Goal: Navigation & Orientation: Find specific page/section

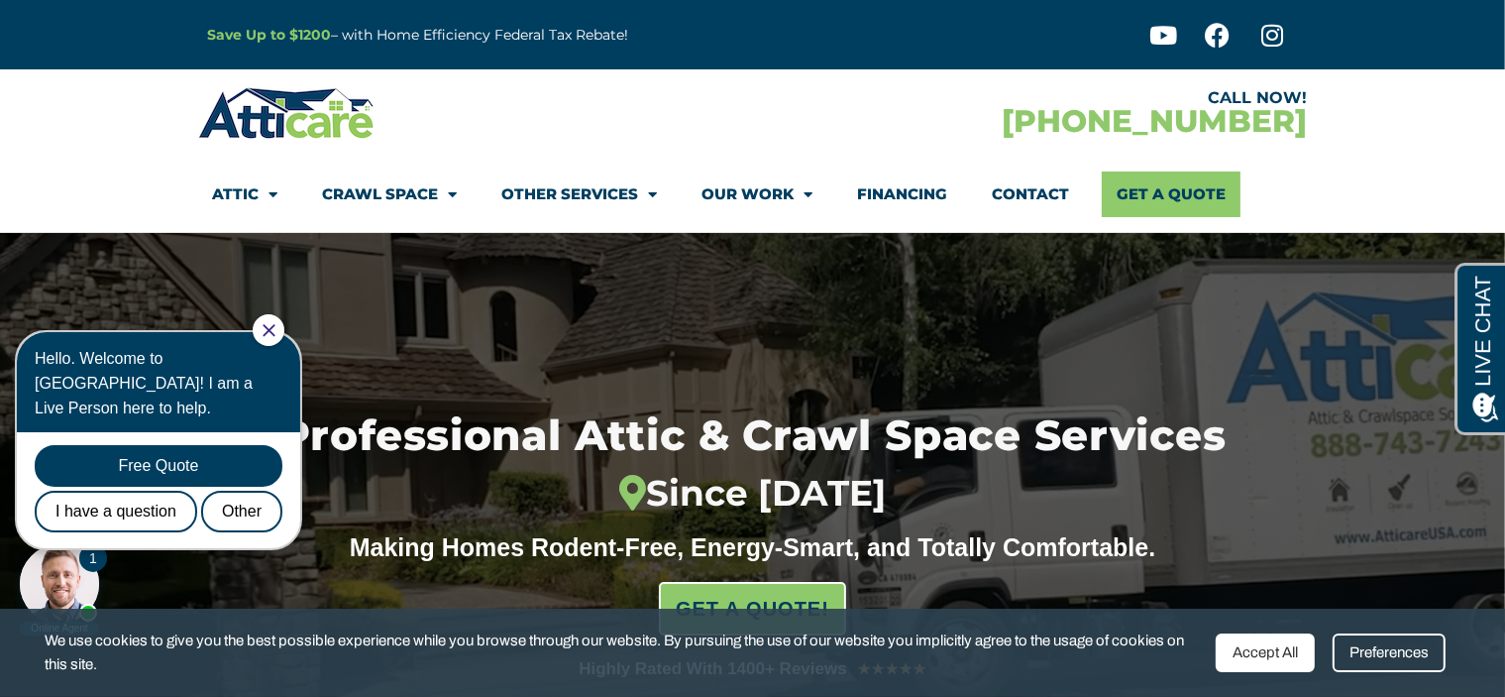
click at [275, 328] on icon "Close Chat" at bounding box center [269, 329] width 13 height 13
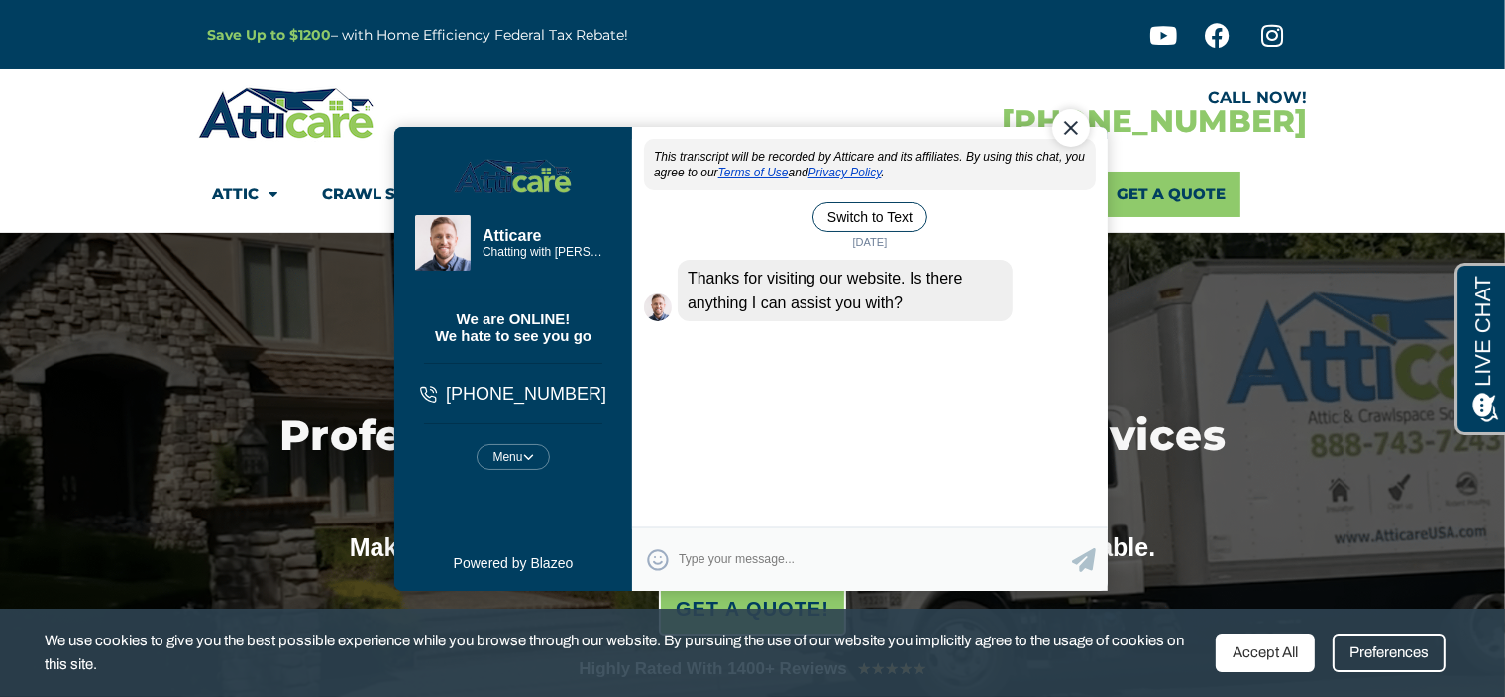
click at [1079, 127] on div "Close Chat" at bounding box center [1070, 127] width 38 height 38
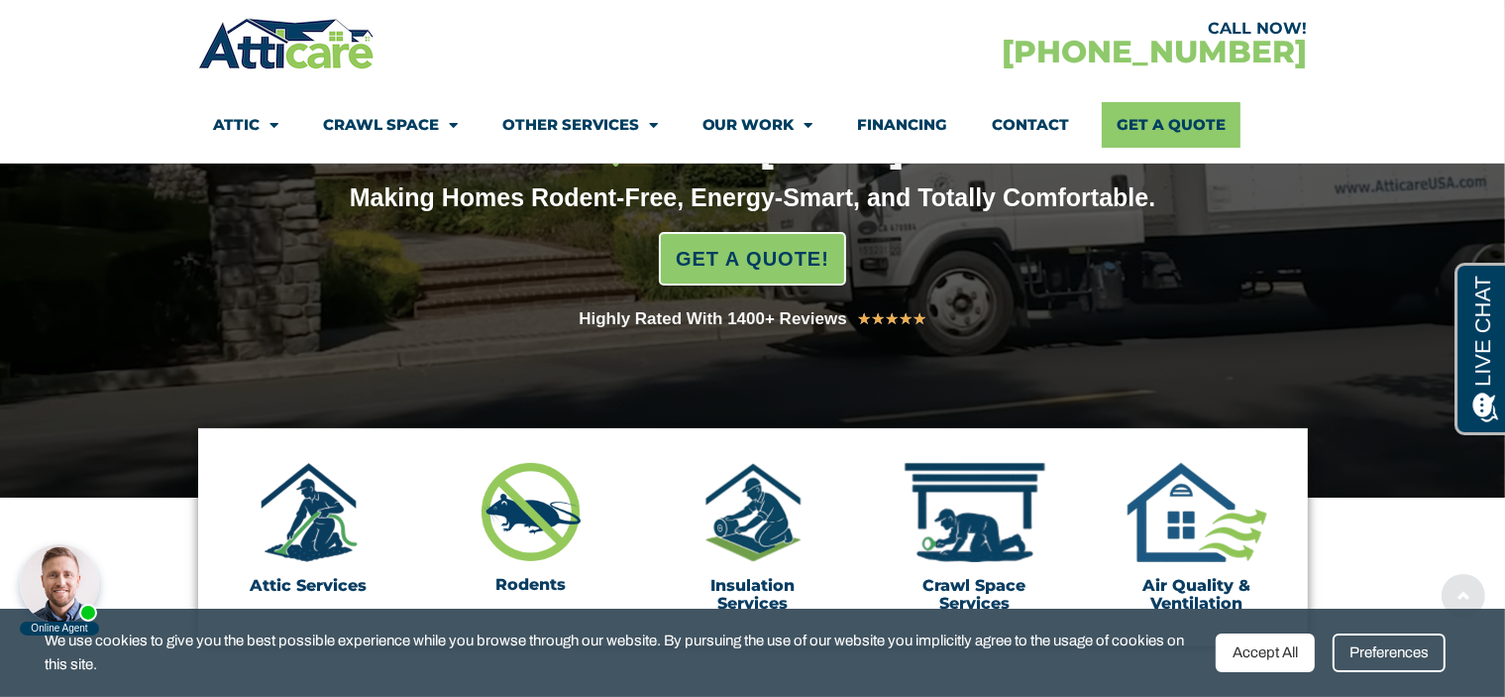
scroll to position [396, 0]
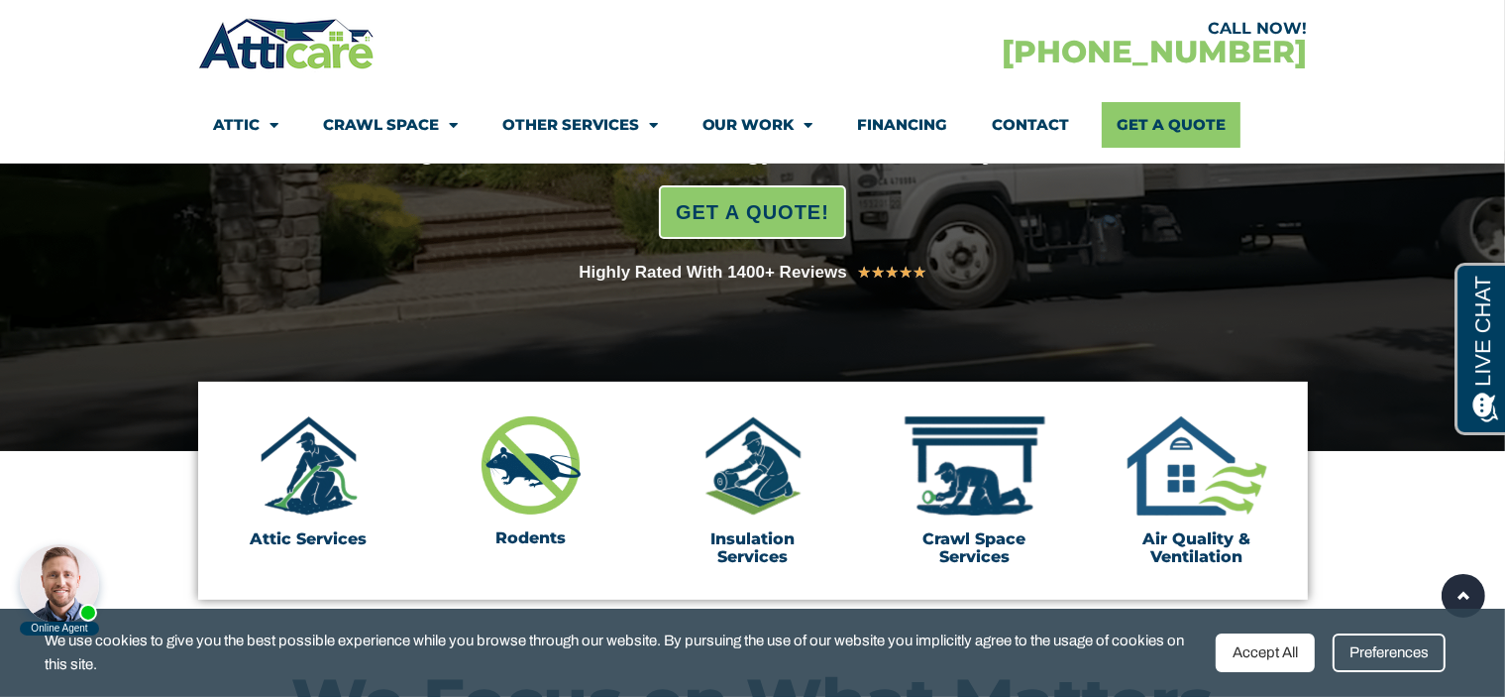
click at [1373, 653] on div "Preferences" at bounding box center [1389, 652] width 113 height 39
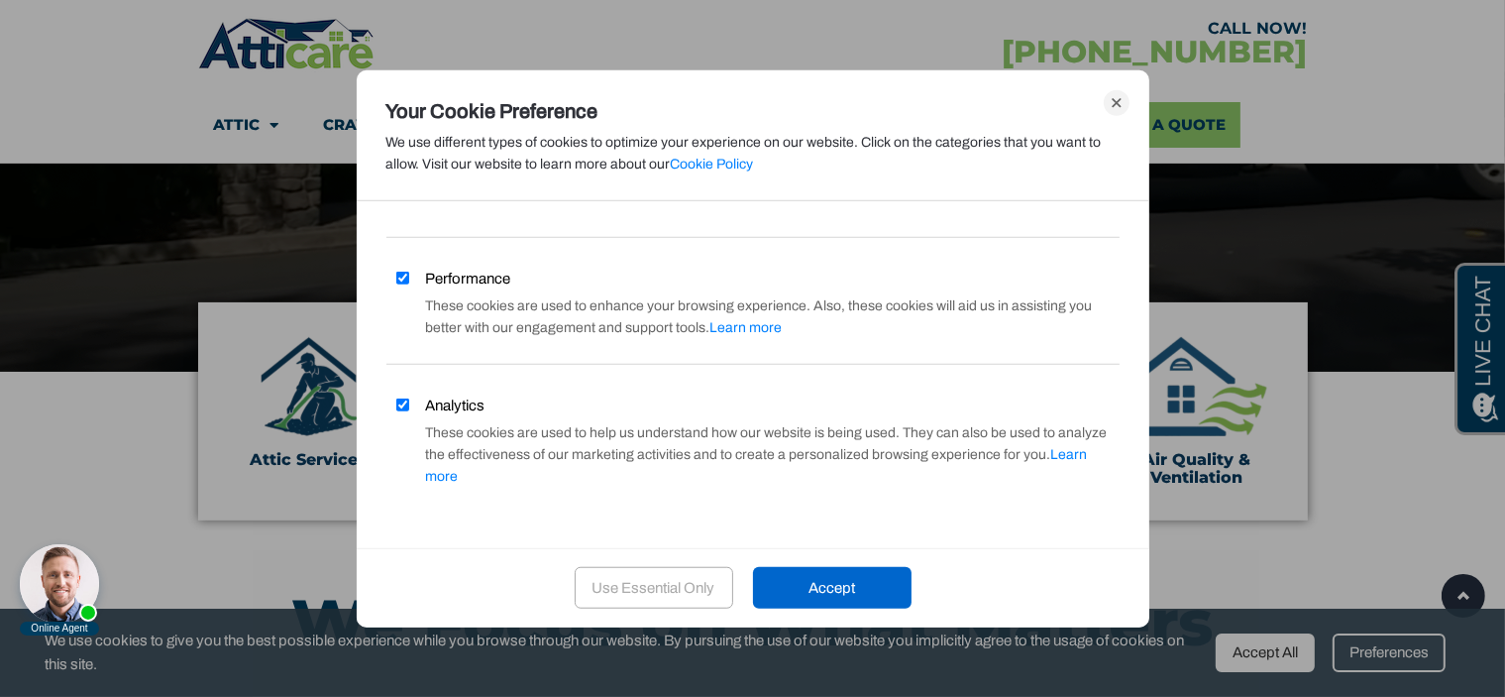
scroll to position [594, 0]
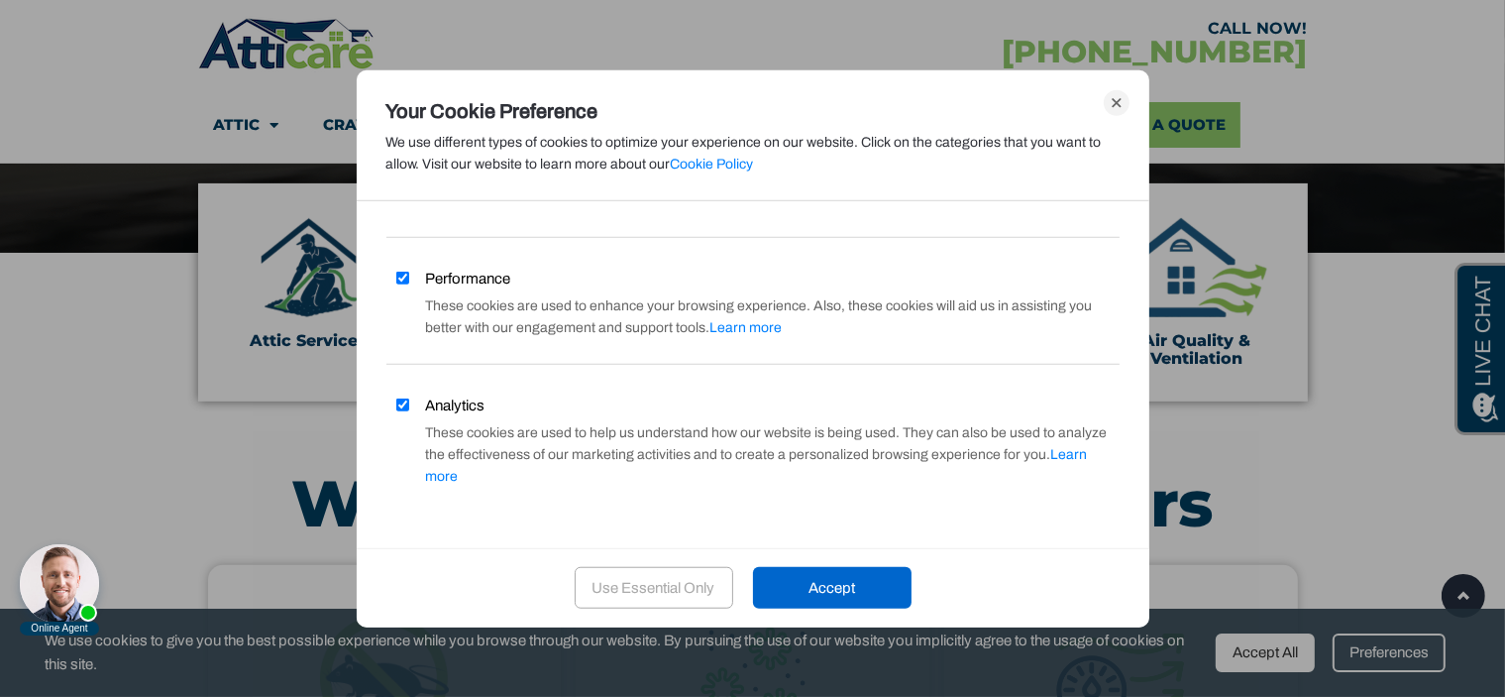
click at [631, 587] on div "Use Essential Only" at bounding box center [654, 588] width 159 height 42
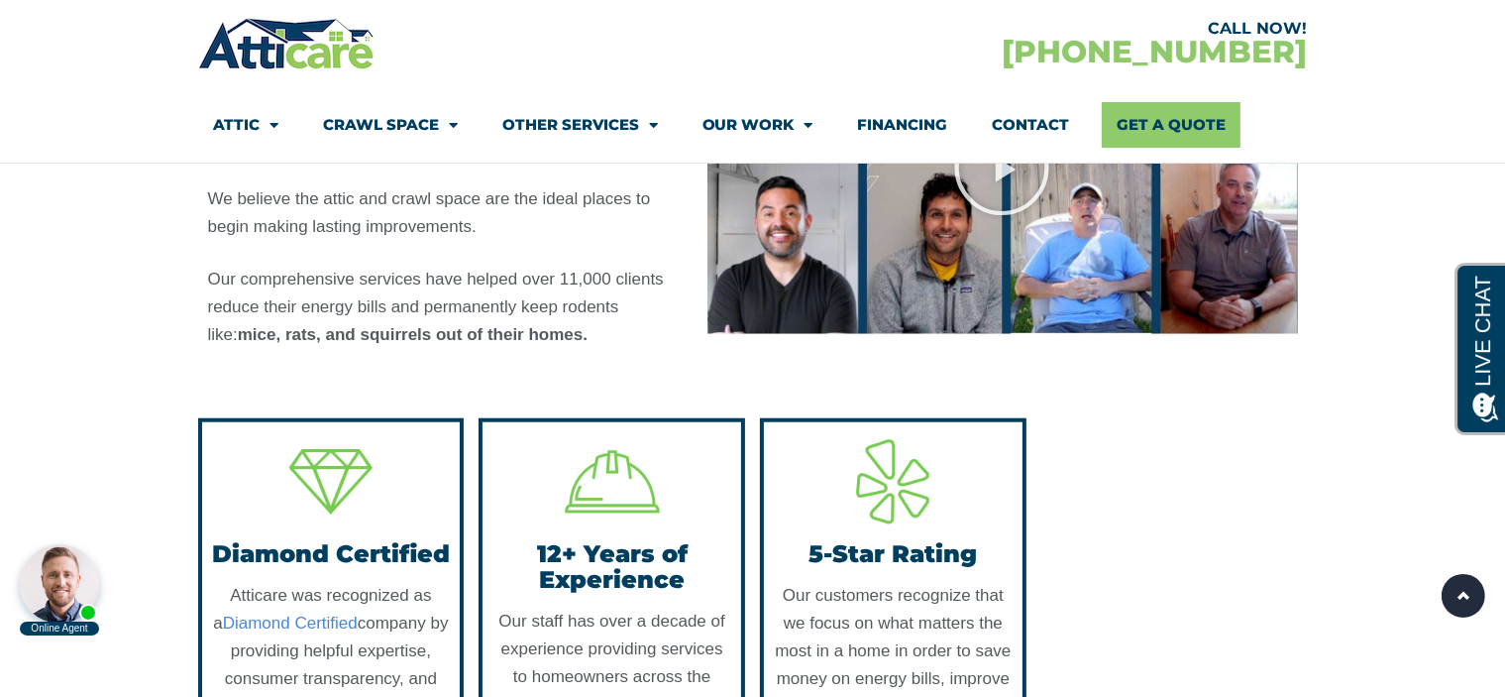
scroll to position [1585, 0]
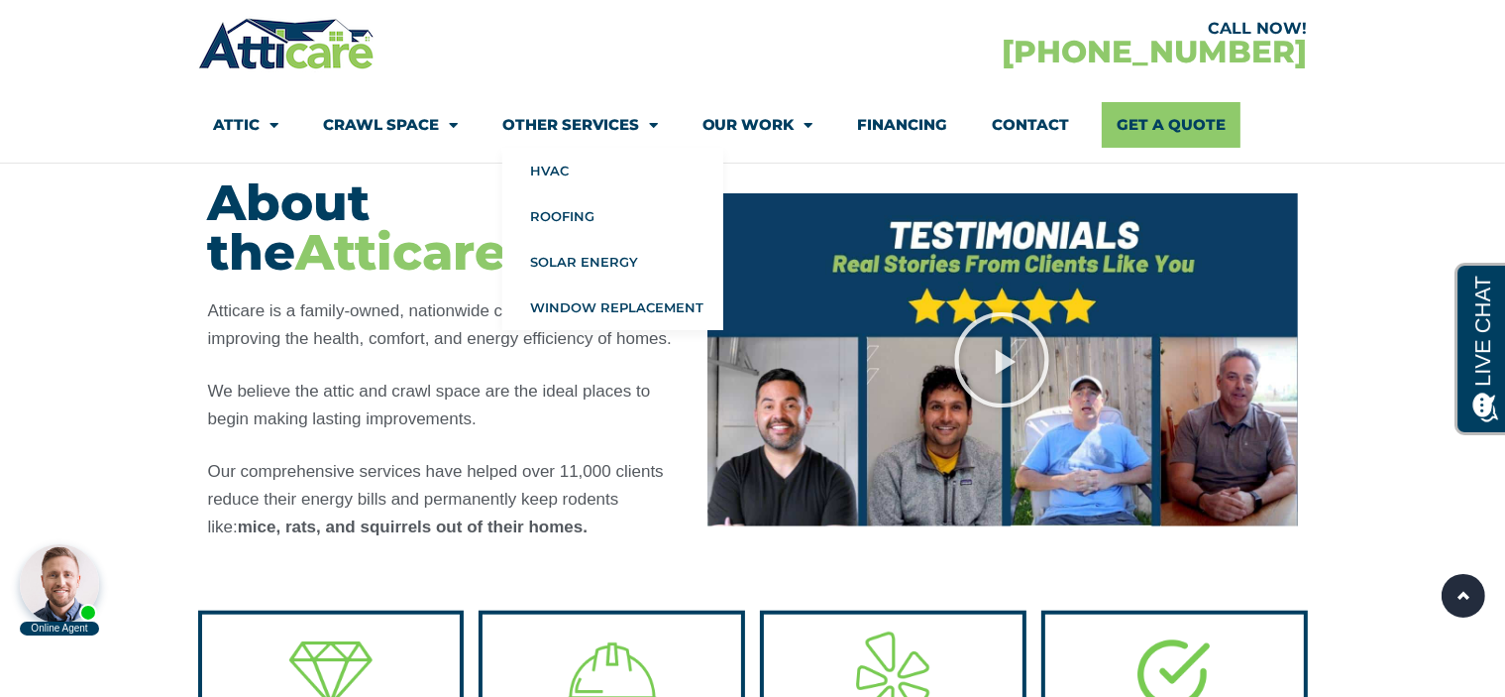
click at [618, 122] on link "Other Services" at bounding box center [580, 125] width 156 height 46
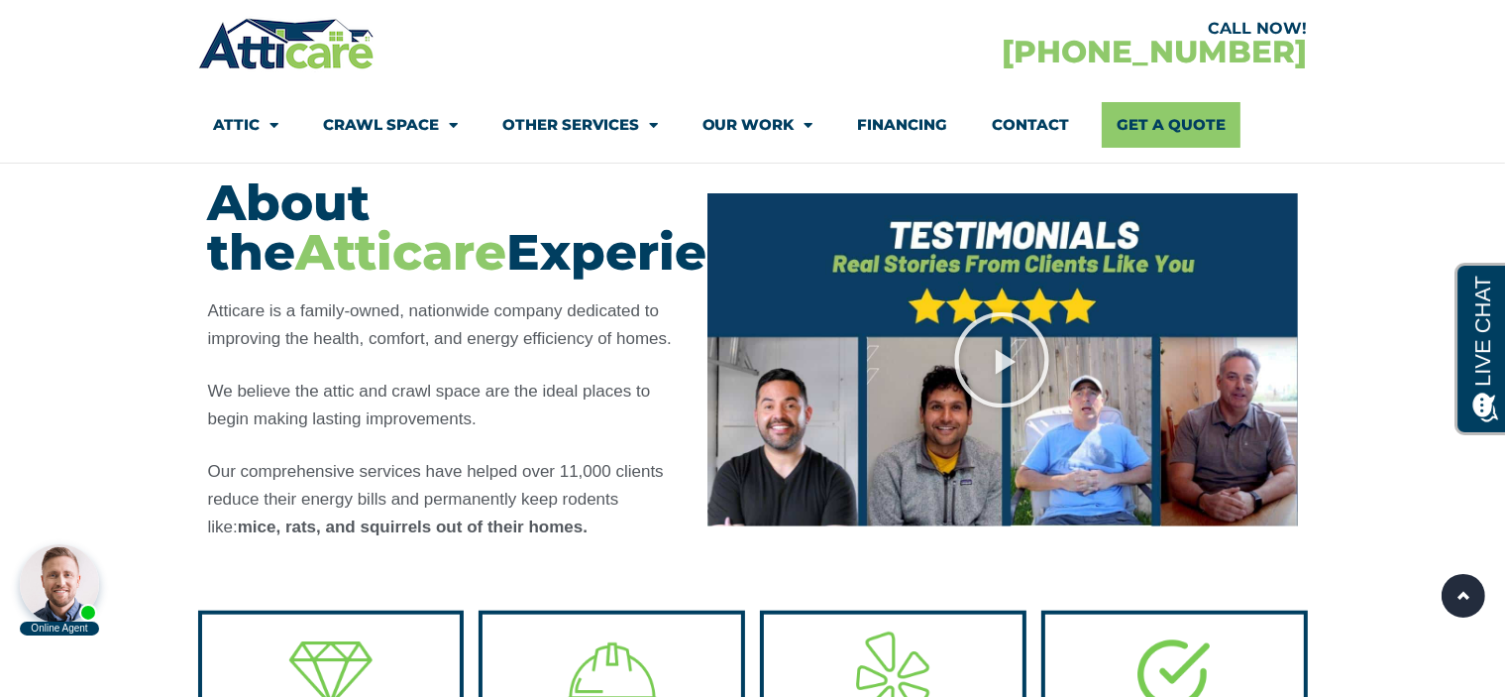
click at [618, 122] on link "Other Services" at bounding box center [580, 125] width 156 height 46
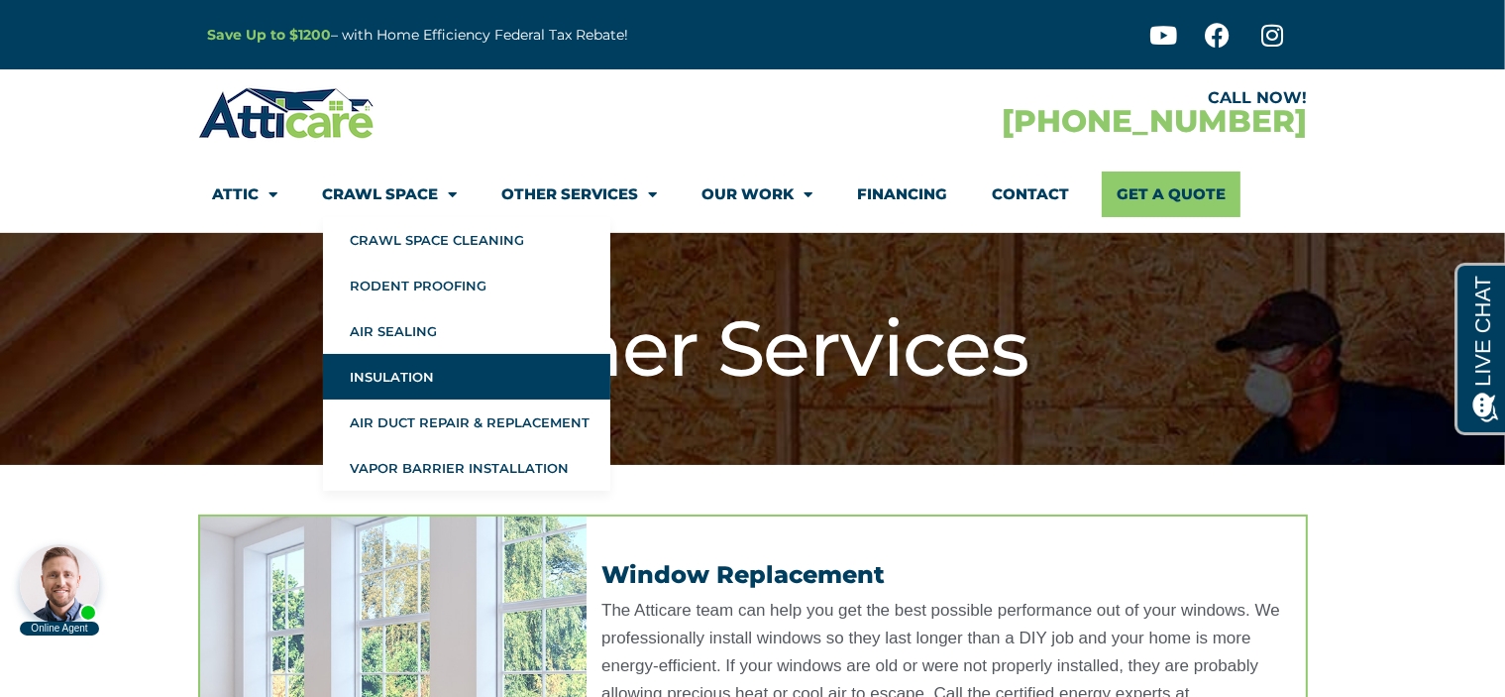
click at [425, 379] on link "Insulation" at bounding box center [466, 377] width 287 height 46
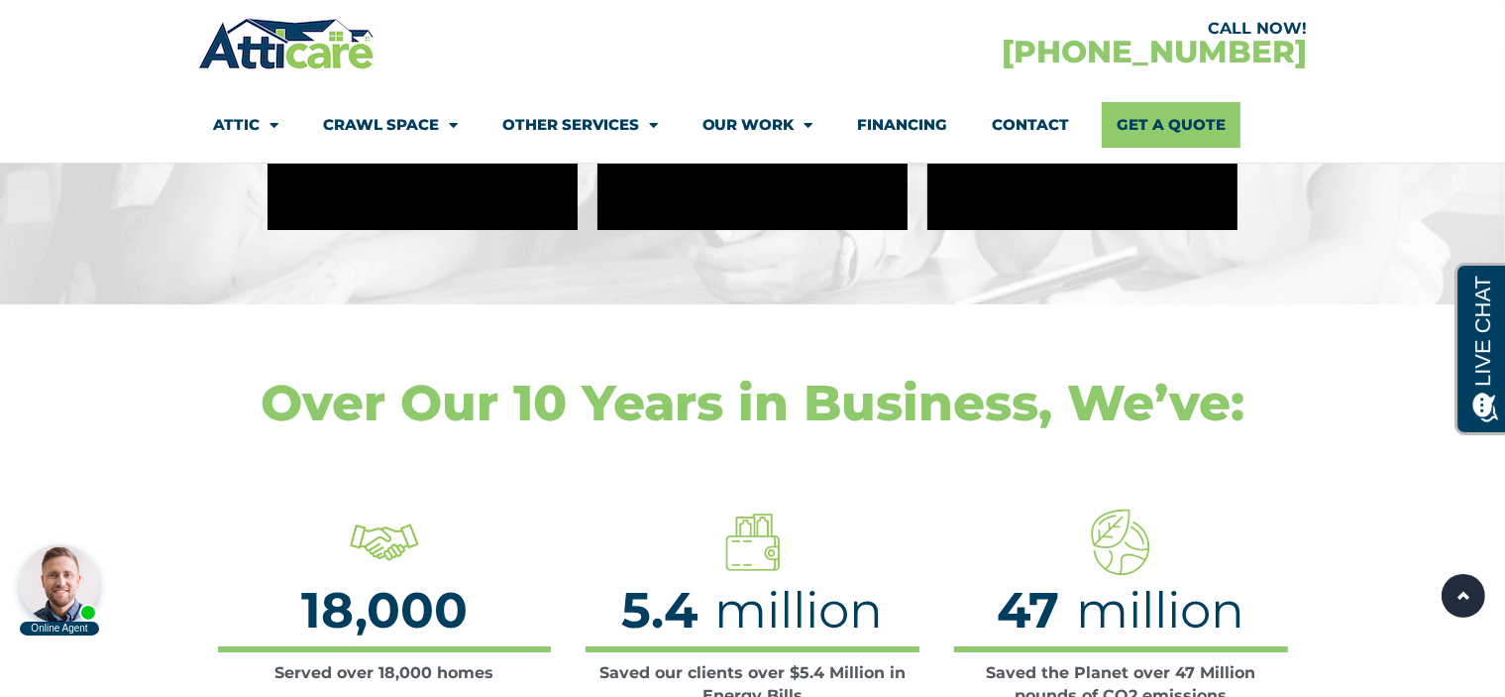
scroll to position [7134, 0]
